Goal: Answer question/provide support: Share knowledge or assist other users

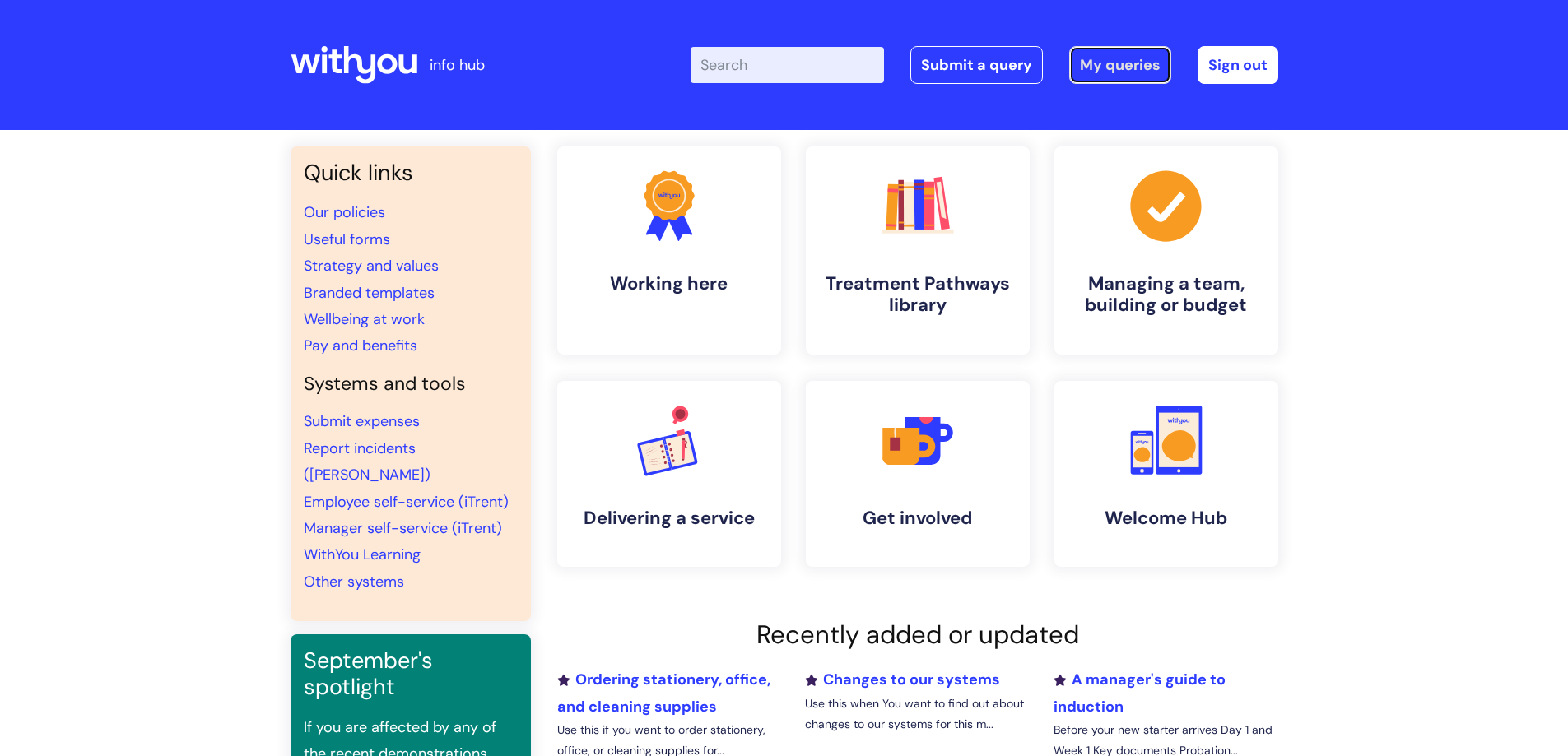
click at [1107, 53] on link "My queries" at bounding box center [1120, 65] width 102 height 38
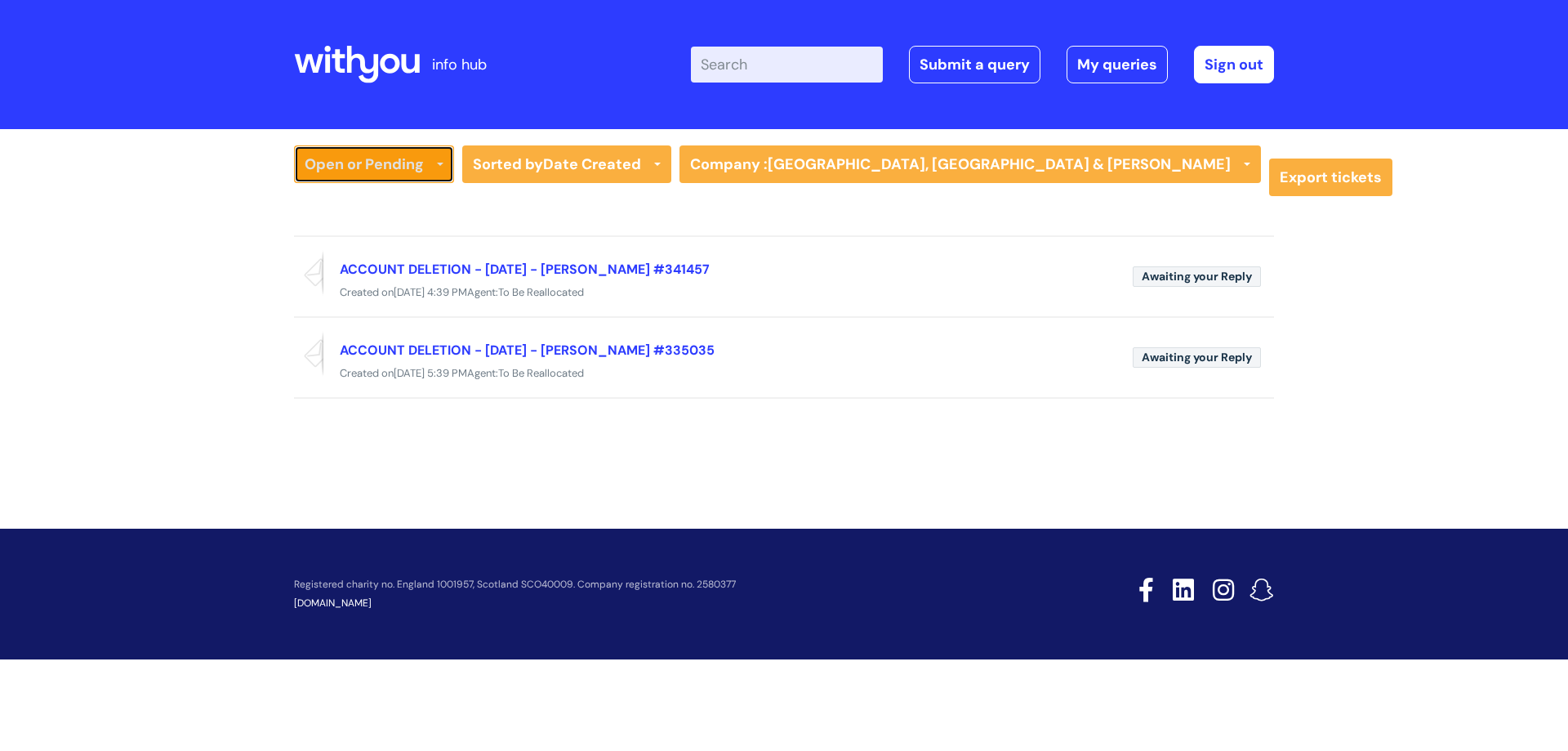
click at [375, 163] on link "Open or Pending" at bounding box center [374, 165] width 160 height 38
click at [354, 197] on link "All Tickets" at bounding box center [374, 198] width 160 height 22
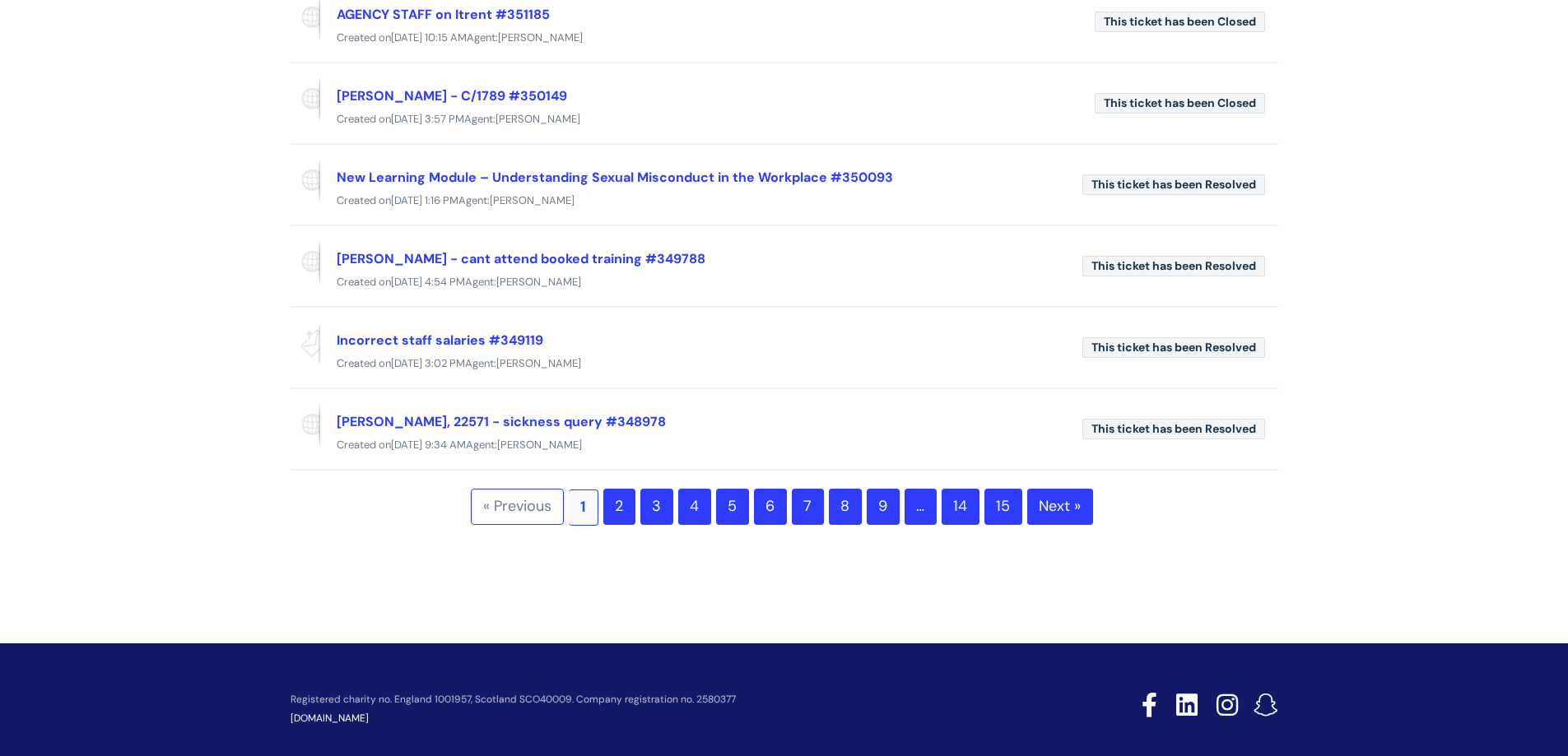
scroll to position [609, 0]
click at [607, 505] on link "2" at bounding box center [619, 506] width 32 height 36
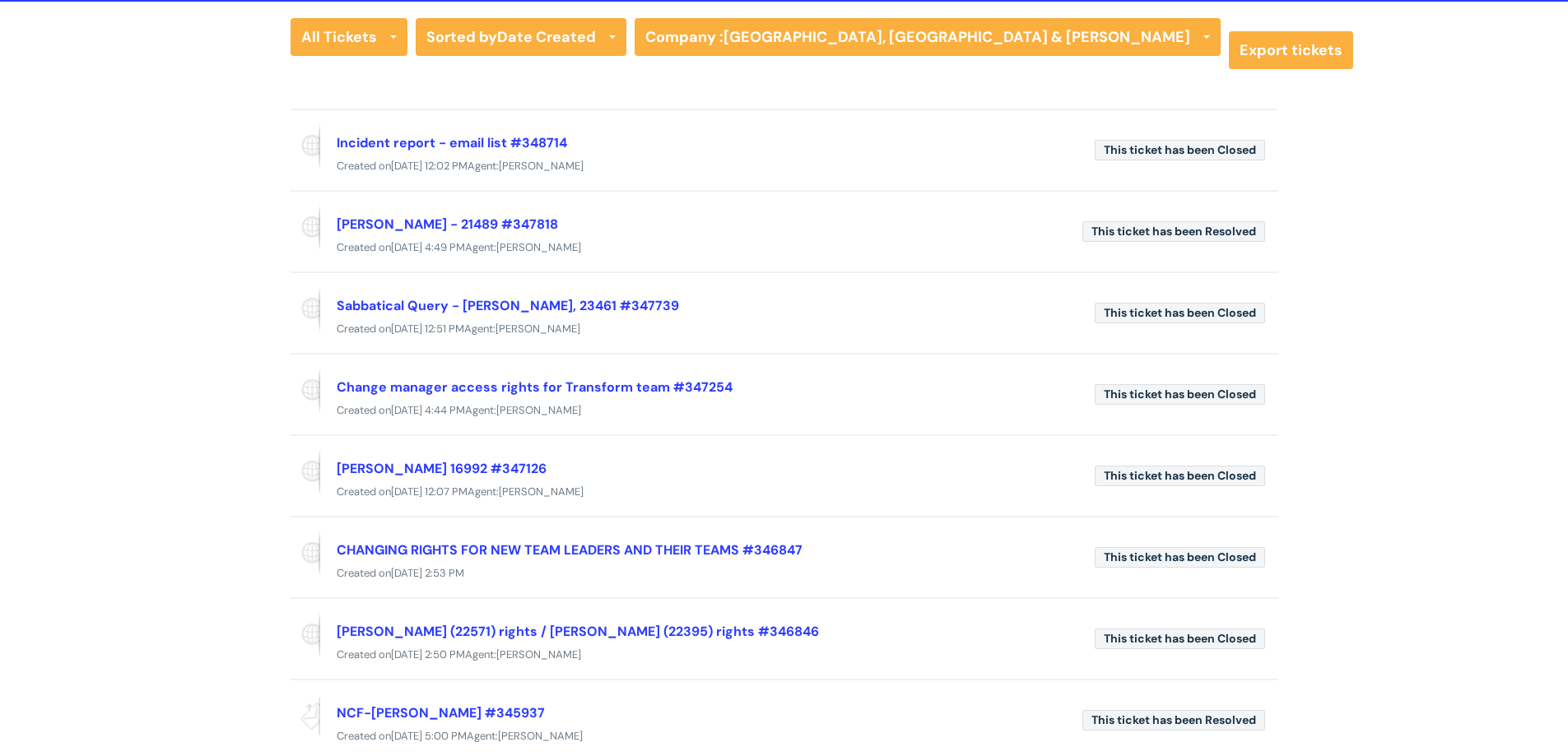
scroll to position [129, 0]
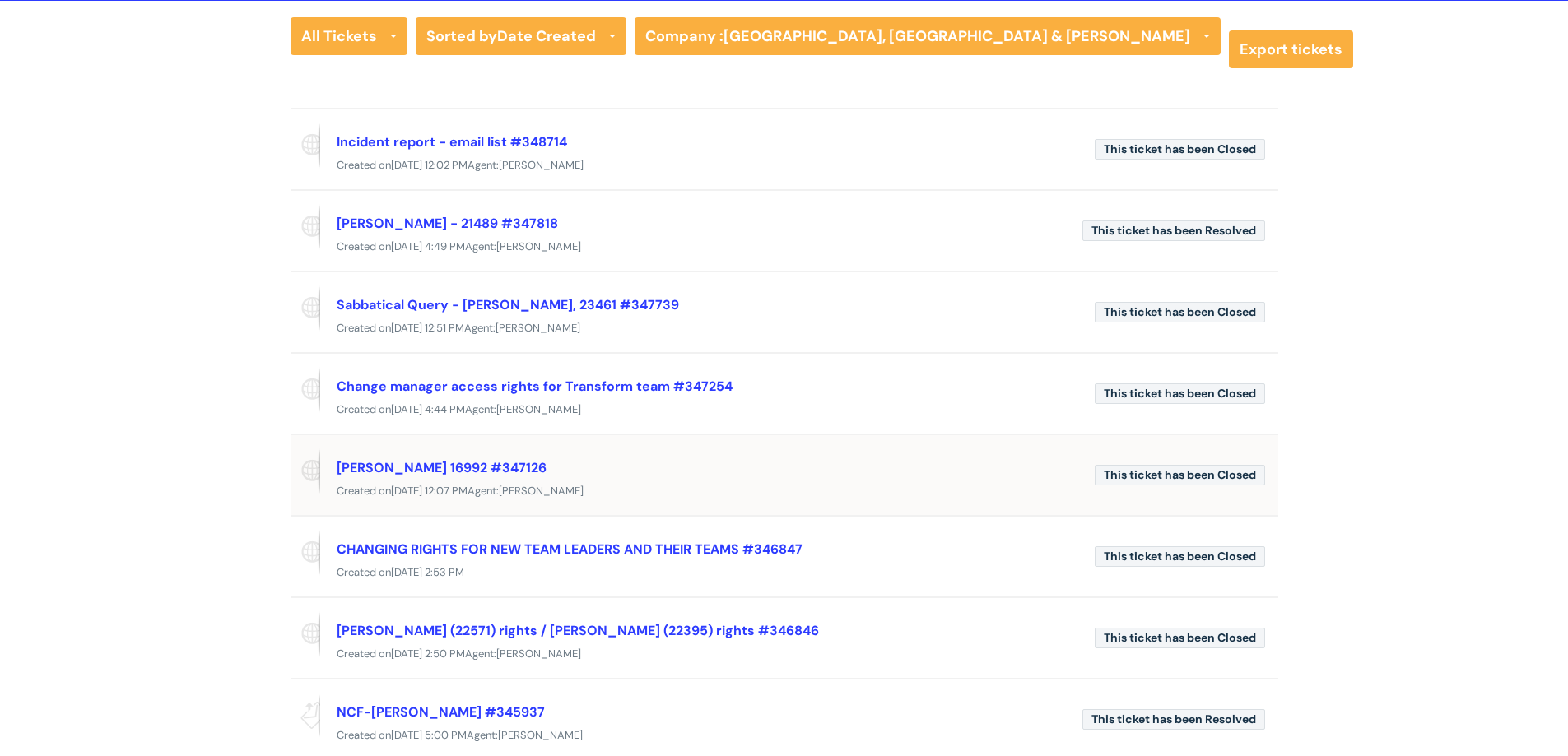
click at [497, 454] on div "[PERSON_NAME] 16992 #347126 Created [DATE][DATE] 12:07 PM Agent: [PERSON_NAME]" at bounding box center [784, 474] width 987 height 53
click at [481, 464] on link "PETER BYLES 16992 #347126" at bounding box center [442, 467] width 210 height 17
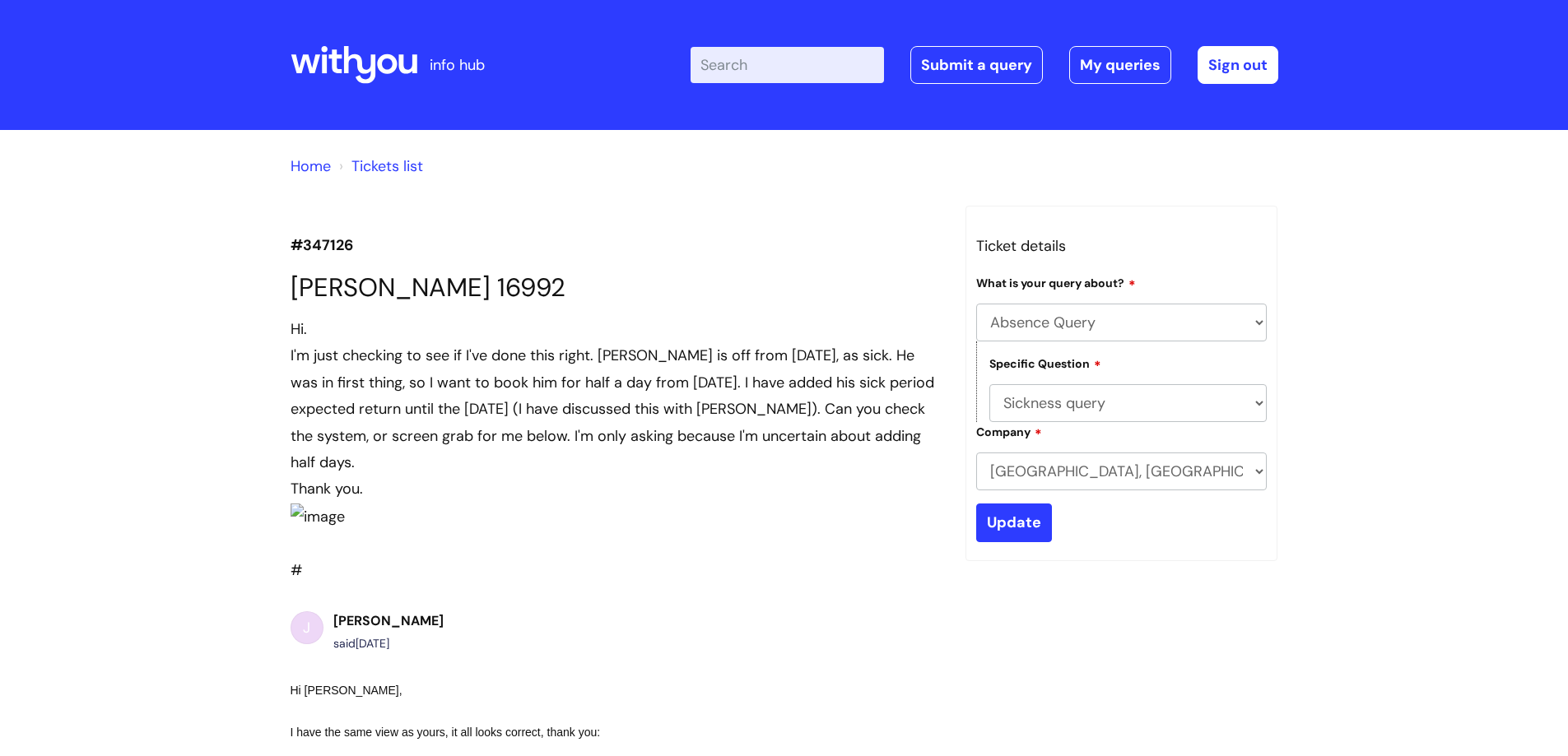
select select "Absence Query"
select select "Sickness query"
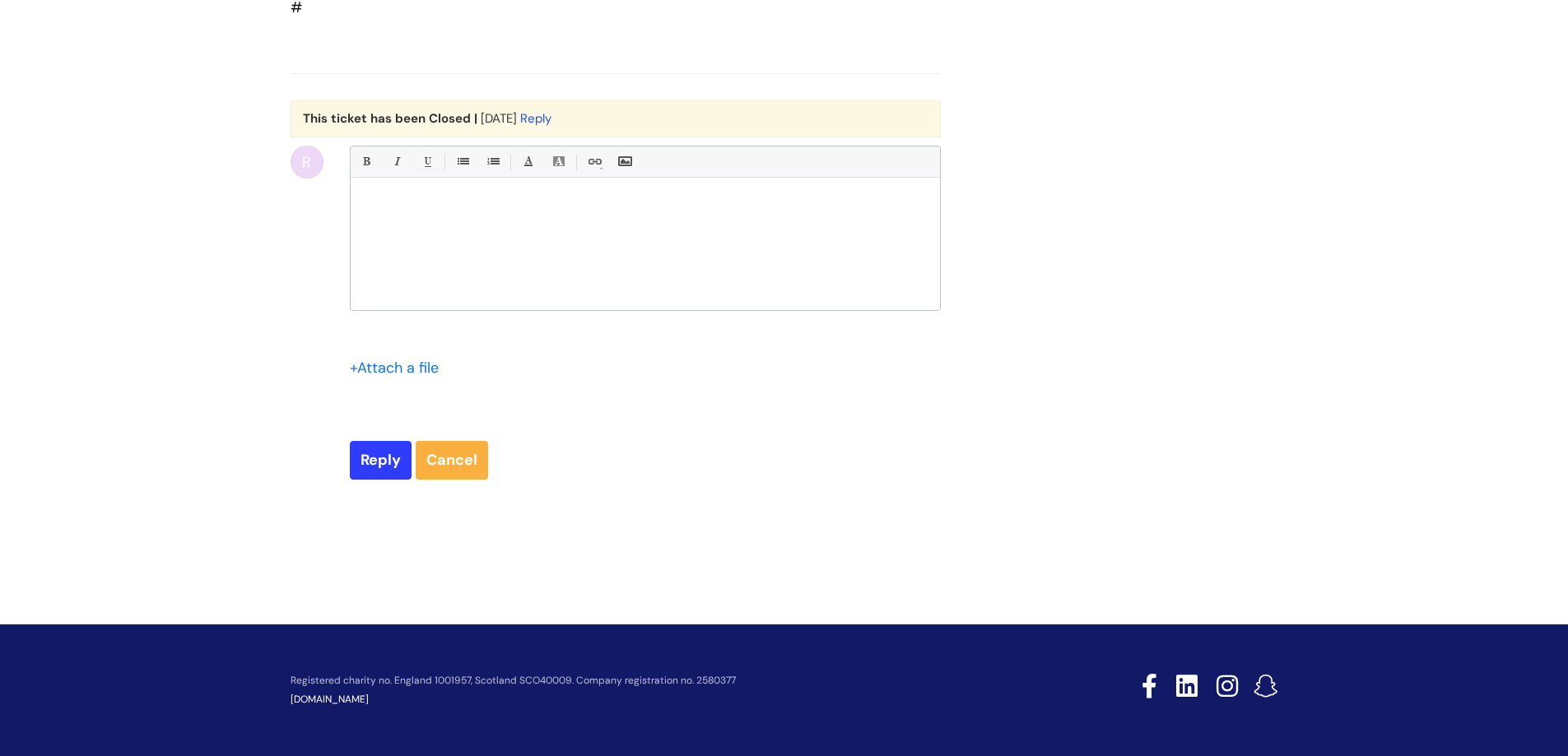
scroll to position [3036, 0]
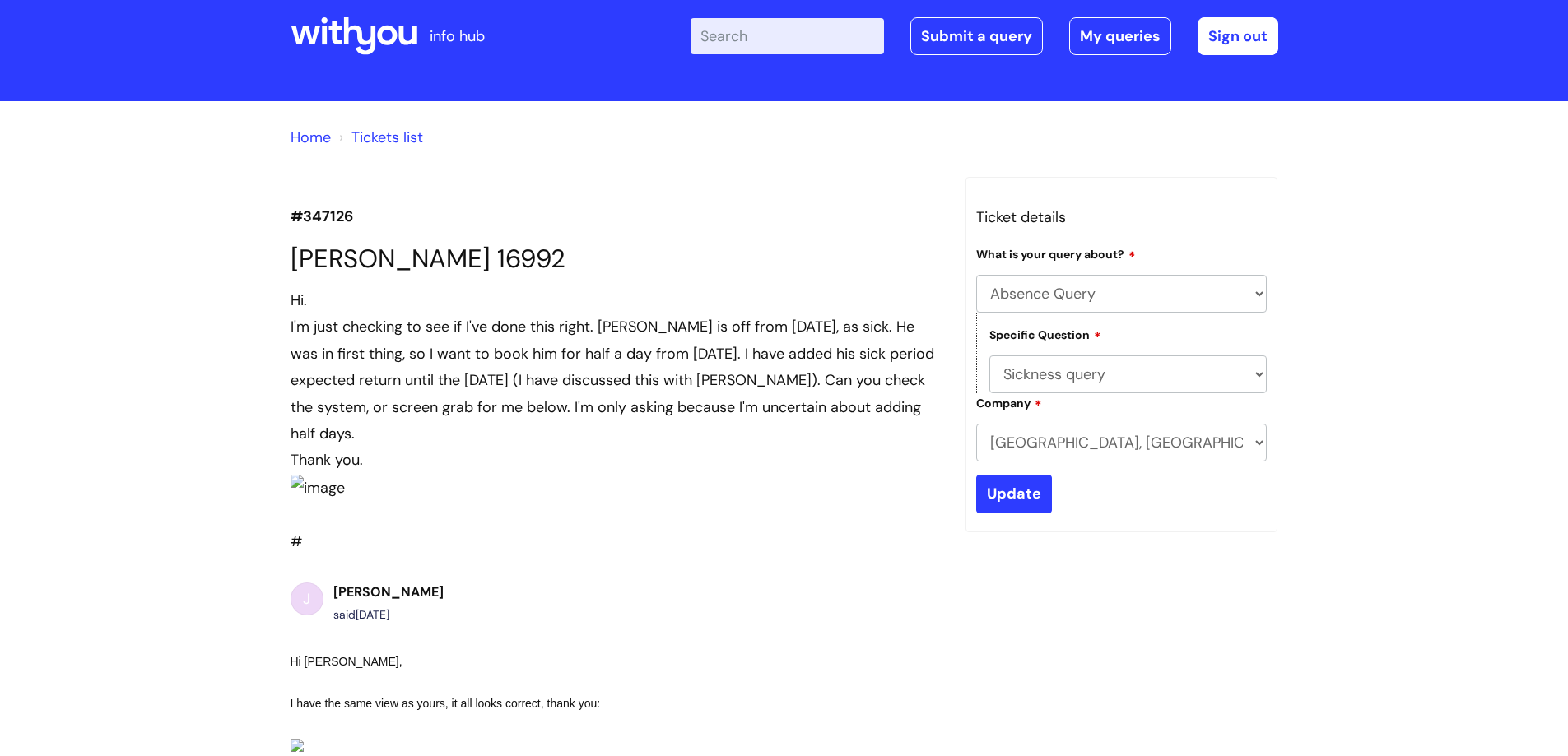
scroll to position [0, 0]
